Goal: Information Seeking & Learning: Understand process/instructions

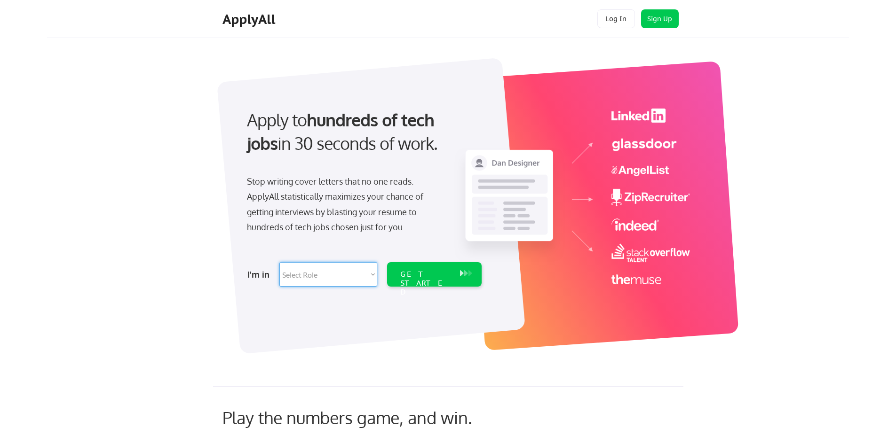
click at [360, 270] on select "Select Role Software Engineering Product Management Customer Success Sales UI/U…" at bounding box center [328, 274] width 98 height 24
select select ""it_security""
click at [279, 262] on select "Select Role Software Engineering Product Management Customer Success Sales UI/U…" at bounding box center [328, 274] width 98 height 24
select select ""it_security""
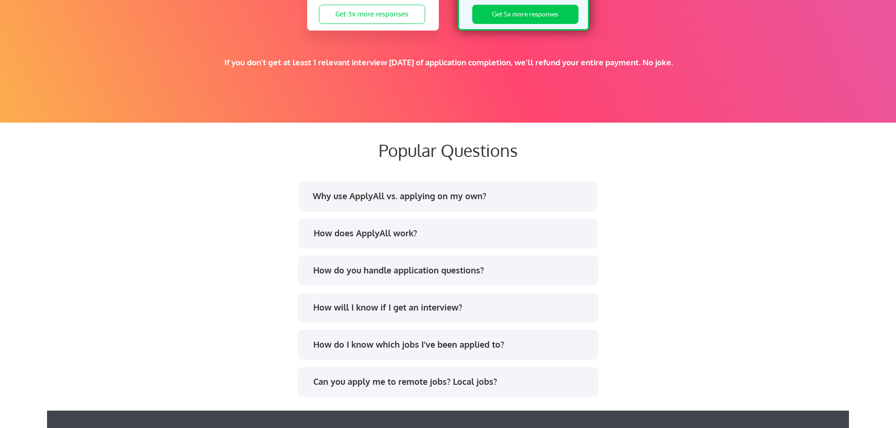
scroll to position [1692, 0]
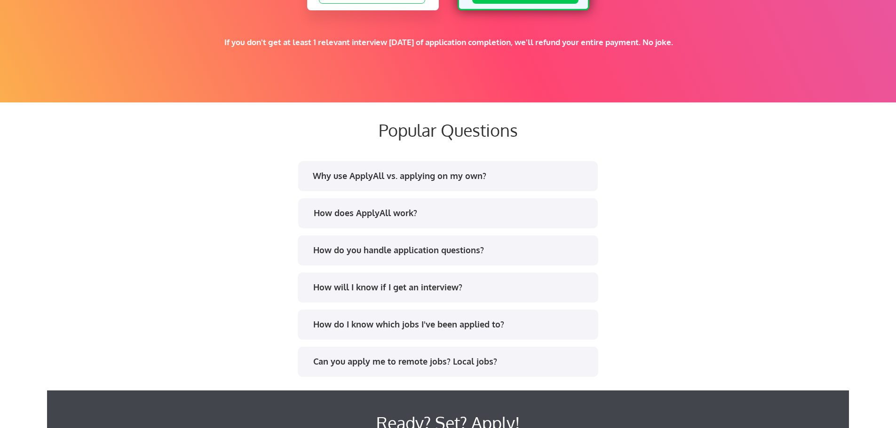
click at [474, 214] on div "How does ApplyAll work?" at bounding box center [452, 213] width 276 height 12
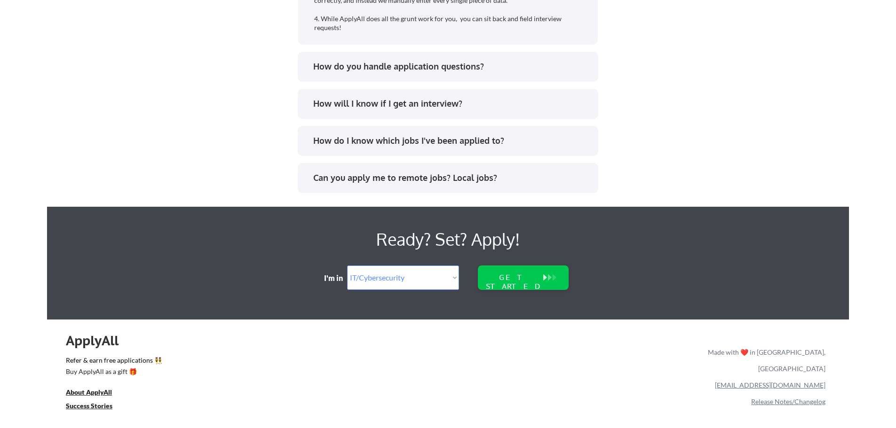
scroll to position [1990, 0]
click at [451, 185] on div "Can you apply me to remote jobs? Local jobs?" at bounding box center [447, 180] width 283 height 15
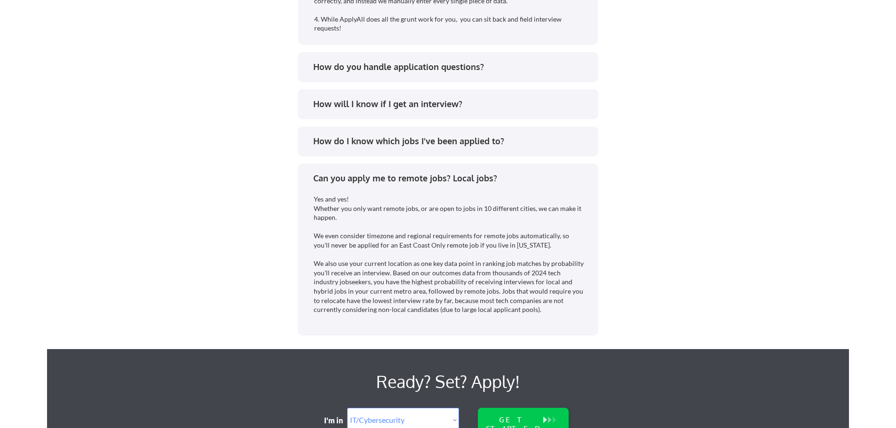
click at [461, 153] on div "How do I know which jobs I've been applied to?" at bounding box center [448, 141] width 300 height 30
click at [471, 139] on div "How do I know which jobs I've been applied to?" at bounding box center [451, 141] width 276 height 12
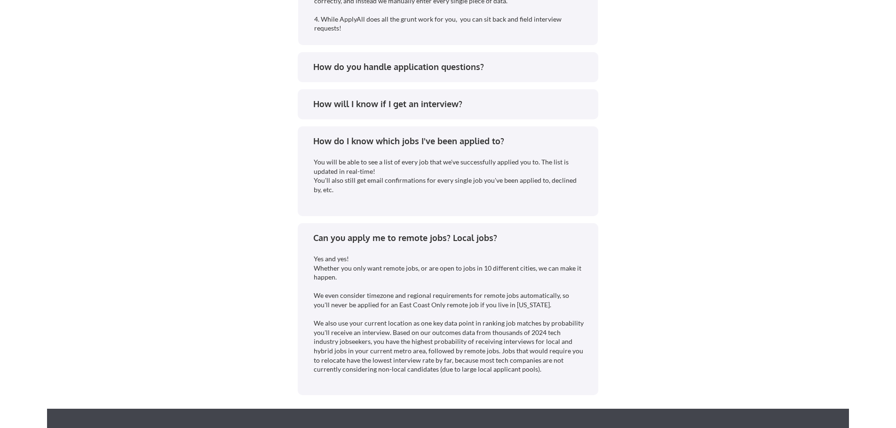
click at [465, 69] on div "How do you handle application questions?" at bounding box center [451, 67] width 276 height 12
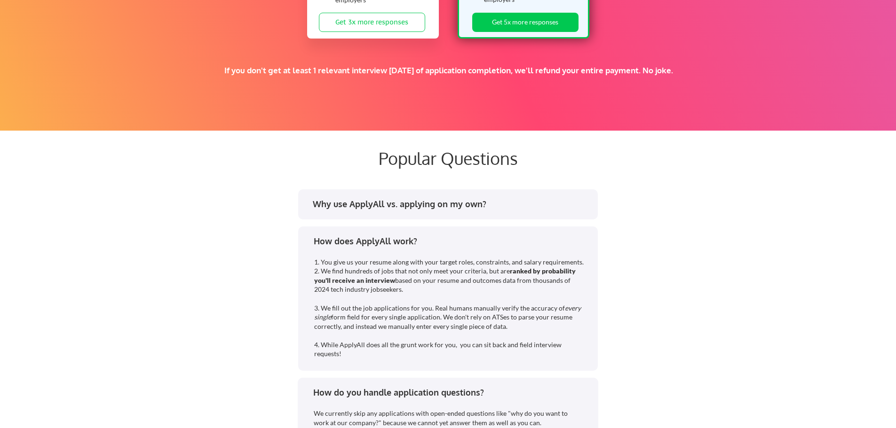
scroll to position [1661, 0]
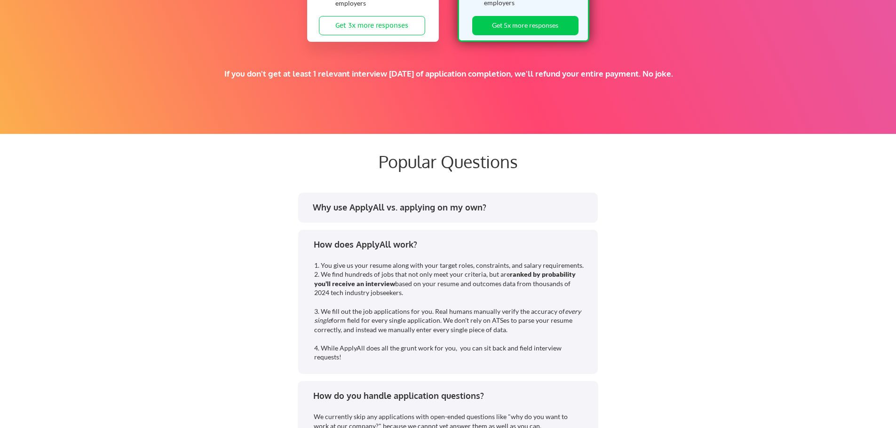
click at [458, 204] on div "Why use ApplyAll vs. applying on my own?" at bounding box center [451, 208] width 276 height 12
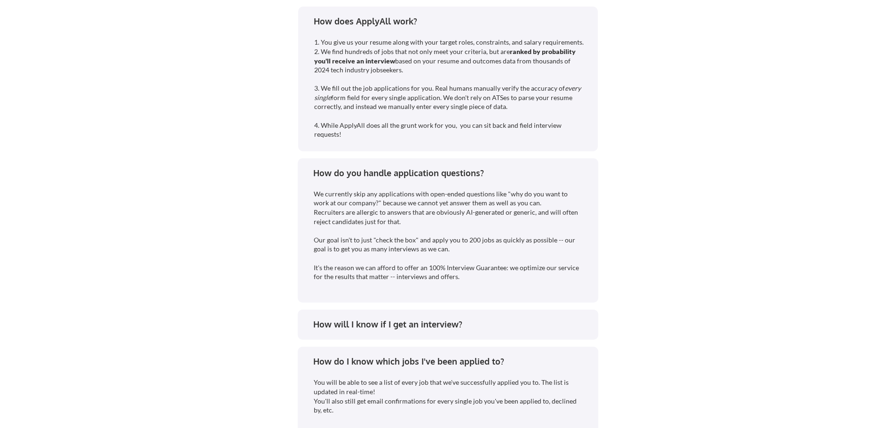
scroll to position [2172, 0]
click at [395, 322] on div "How will I know if I get an interview?" at bounding box center [451, 326] width 276 height 12
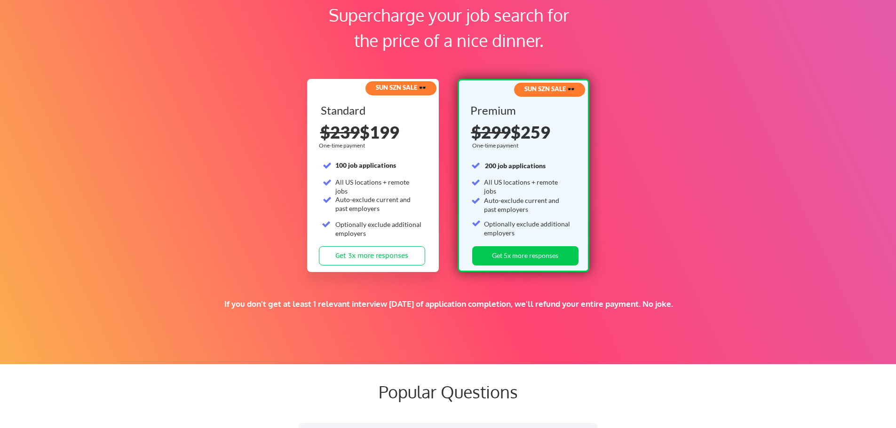
scroll to position [1420, 0]
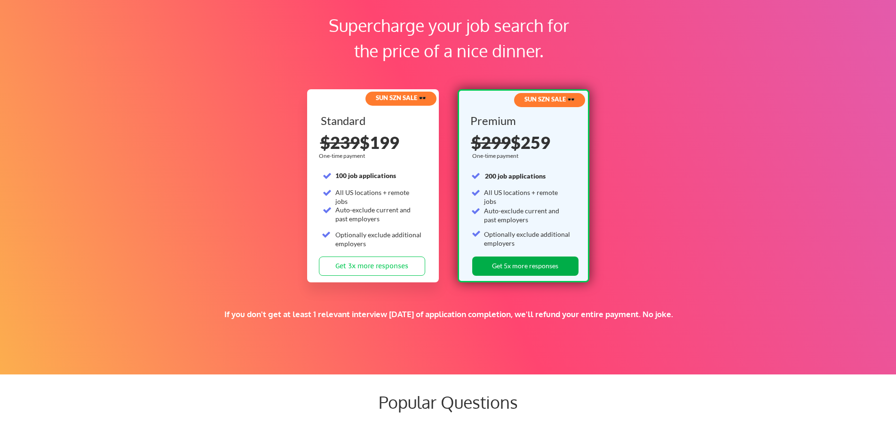
click at [564, 267] on button "Get 5x more responses" at bounding box center [525, 266] width 106 height 19
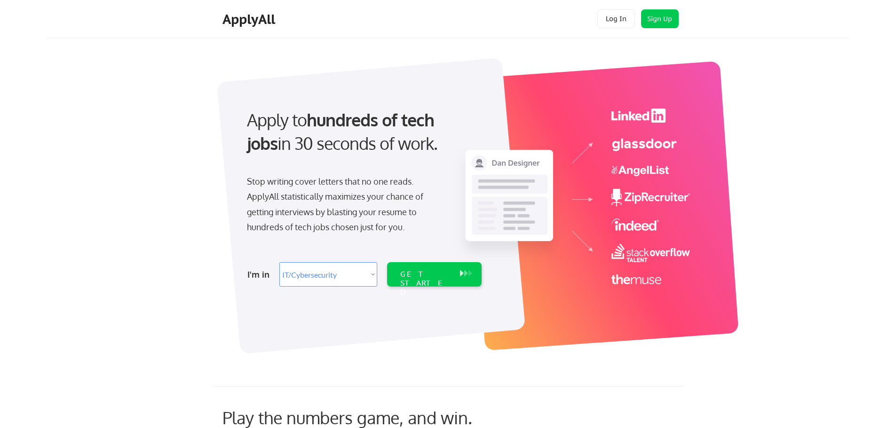
select select ""it_security""
click at [428, 270] on div "GET STARTED" at bounding box center [425, 283] width 50 height 27
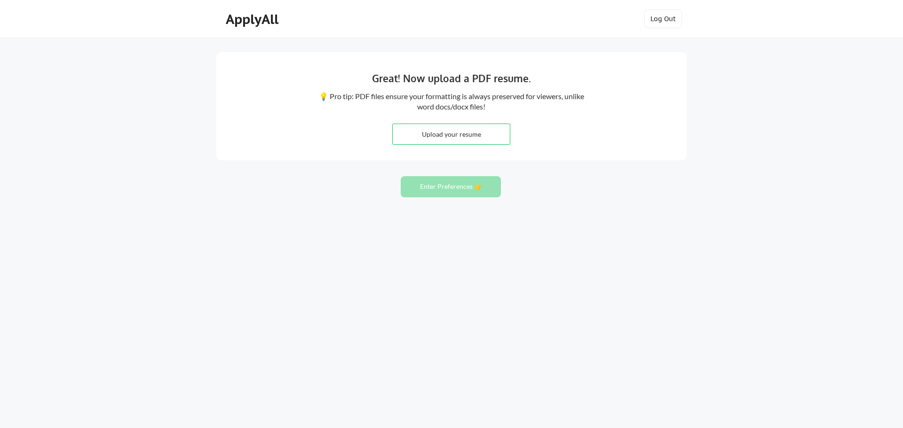
click at [450, 191] on button "Enter Preferences 👉" at bounding box center [451, 186] width 100 height 21
